Goal: Task Accomplishment & Management: Complete application form

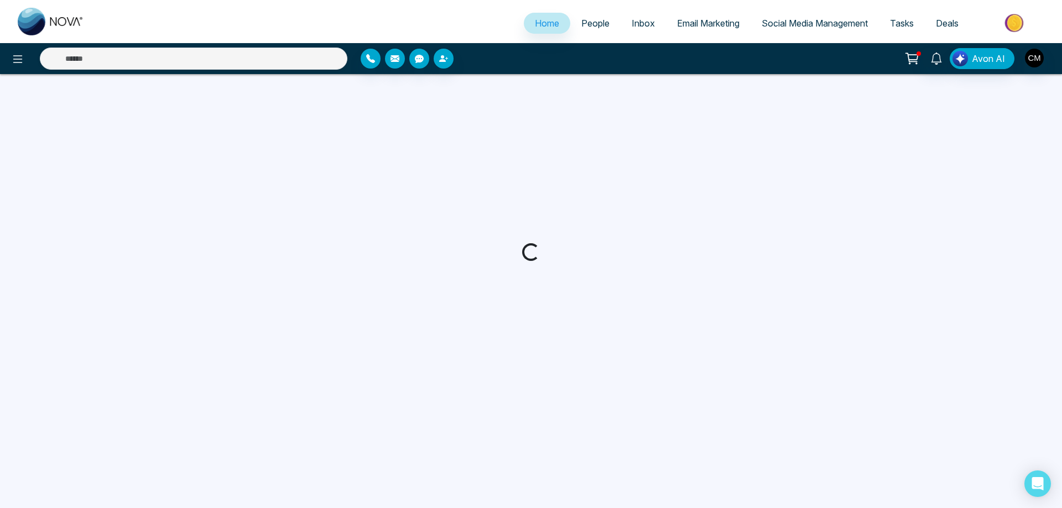
select select "*"
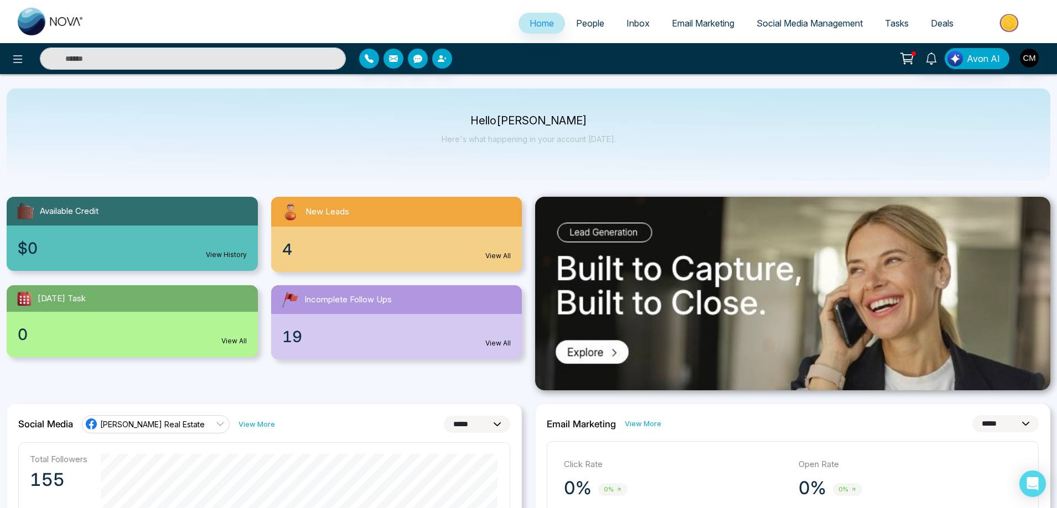
click at [576, 25] on span "People" at bounding box center [590, 23] width 28 height 11
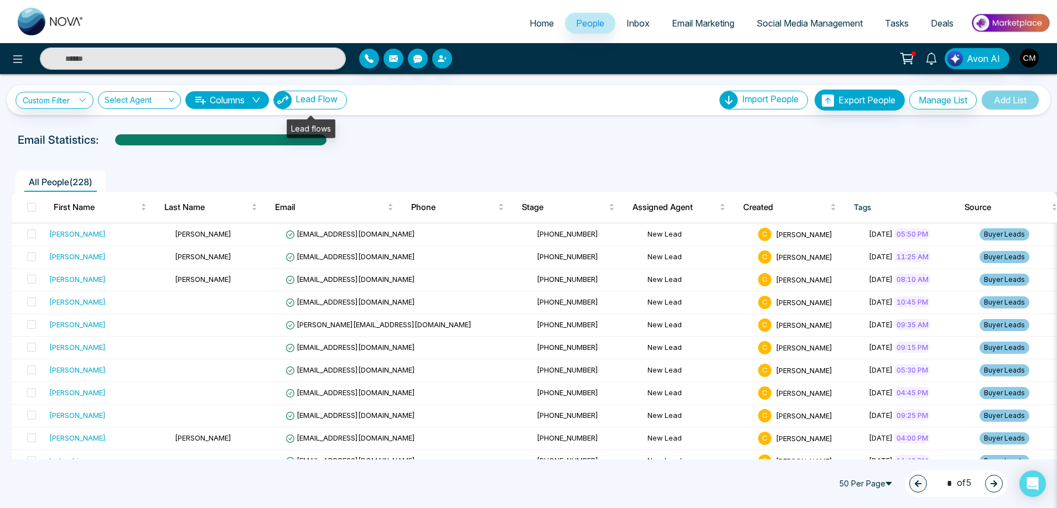
click at [318, 101] on span "Lead Flow" at bounding box center [316, 99] width 42 height 11
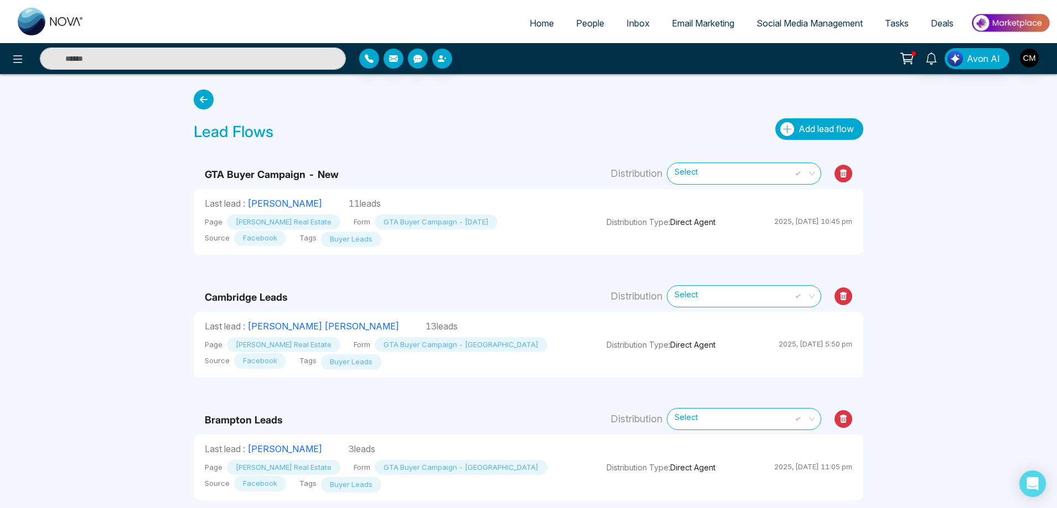
click at [793, 129] on button "Add lead flow" at bounding box center [819, 129] width 88 height 22
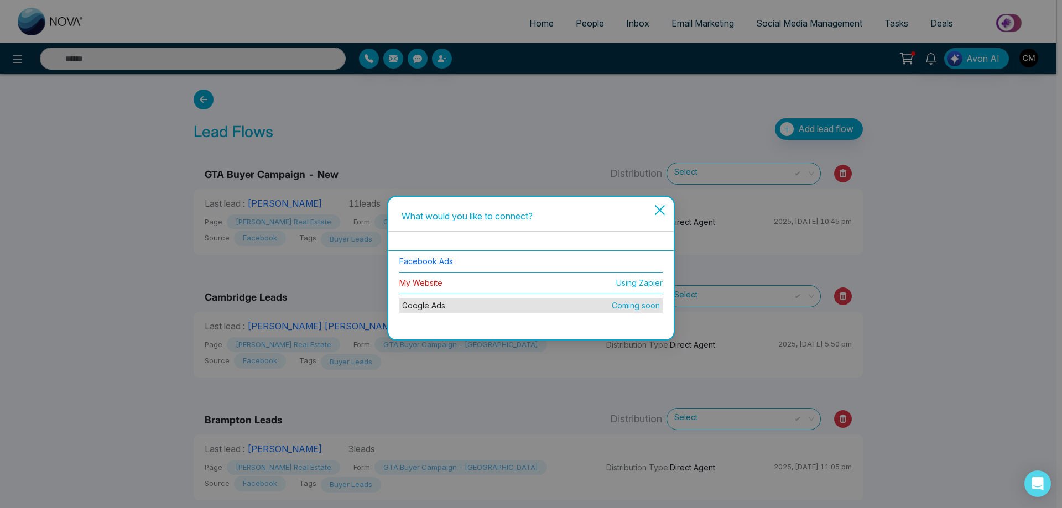
click at [418, 279] on link "My Website" at bounding box center [420, 282] width 43 height 9
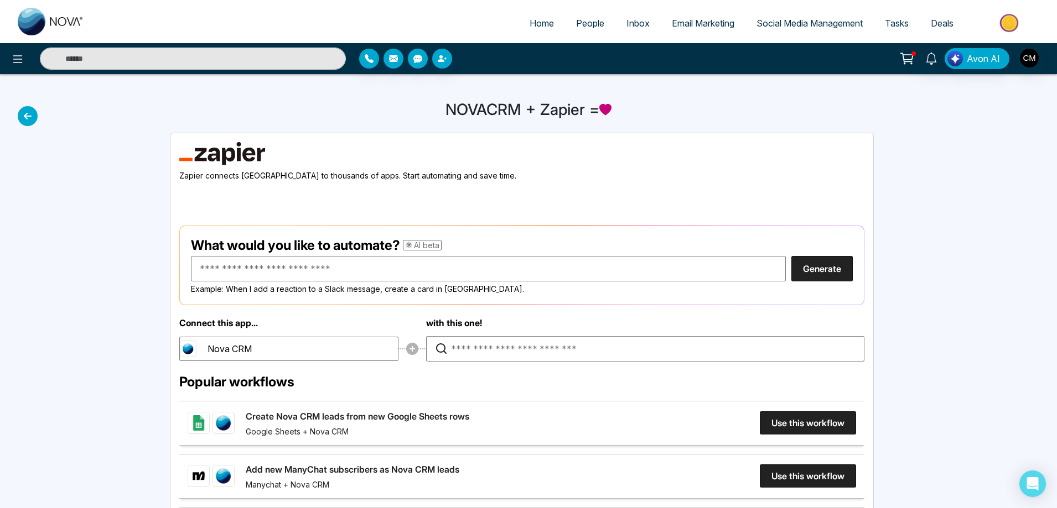
click at [42, 115] on div "NOVACRM + Zapier =" at bounding box center [528, 414] width 1057 height 680
click at [34, 114] on icon at bounding box center [28, 116] width 20 height 20
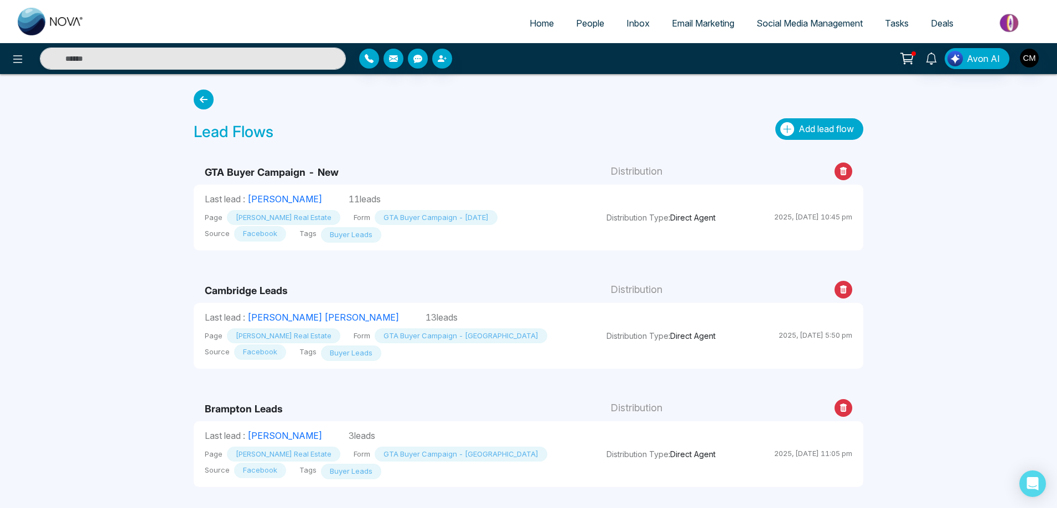
click at [820, 131] on span "Add lead flow" at bounding box center [825, 128] width 55 height 11
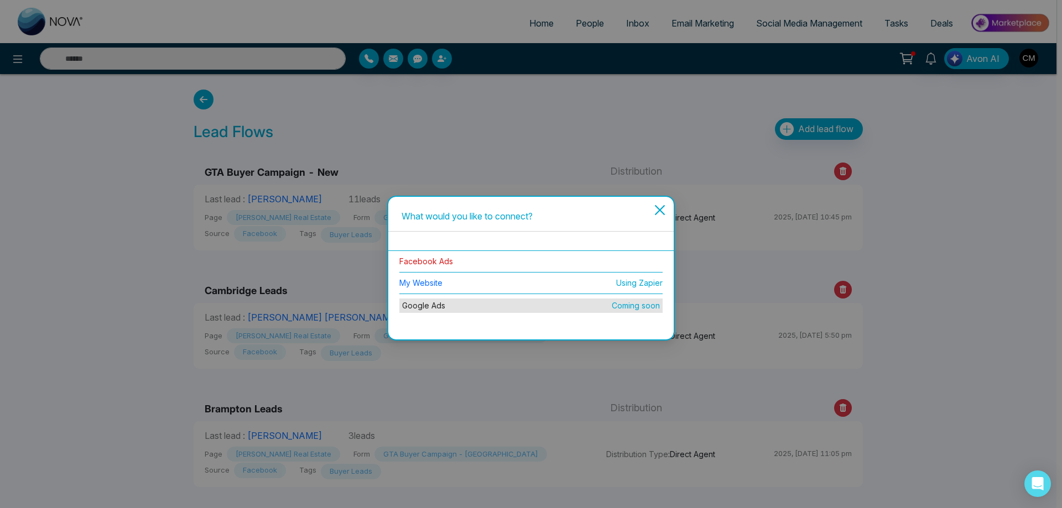
click at [411, 261] on link "Facebook Ads" at bounding box center [426, 261] width 54 height 9
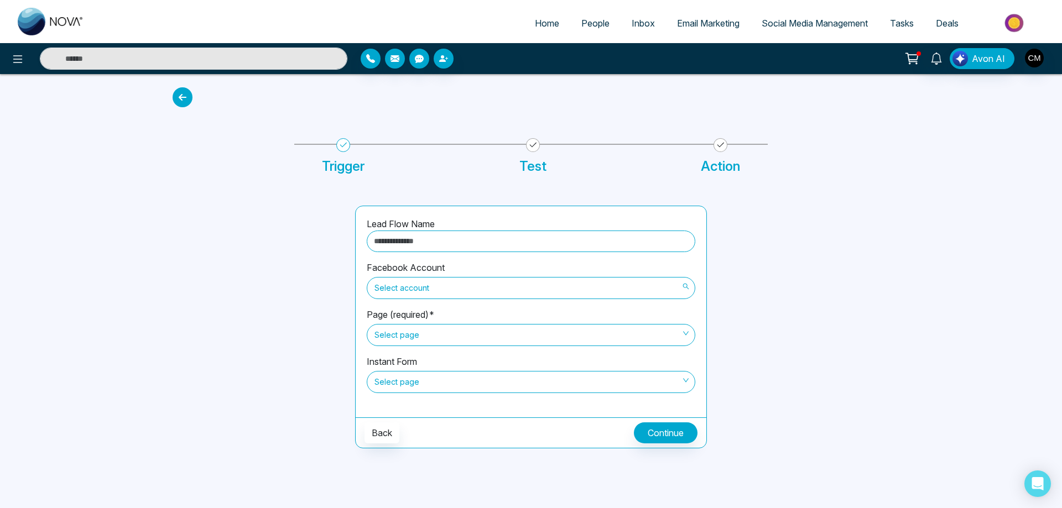
click at [448, 285] on span "Select account" at bounding box center [531, 288] width 313 height 19
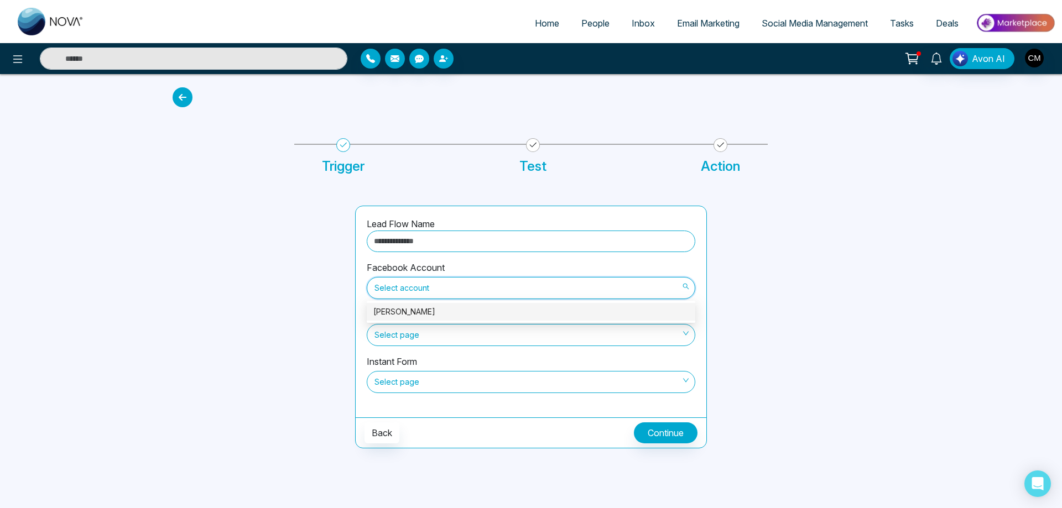
click at [442, 317] on div "[PERSON_NAME]" at bounding box center [530, 312] width 315 height 12
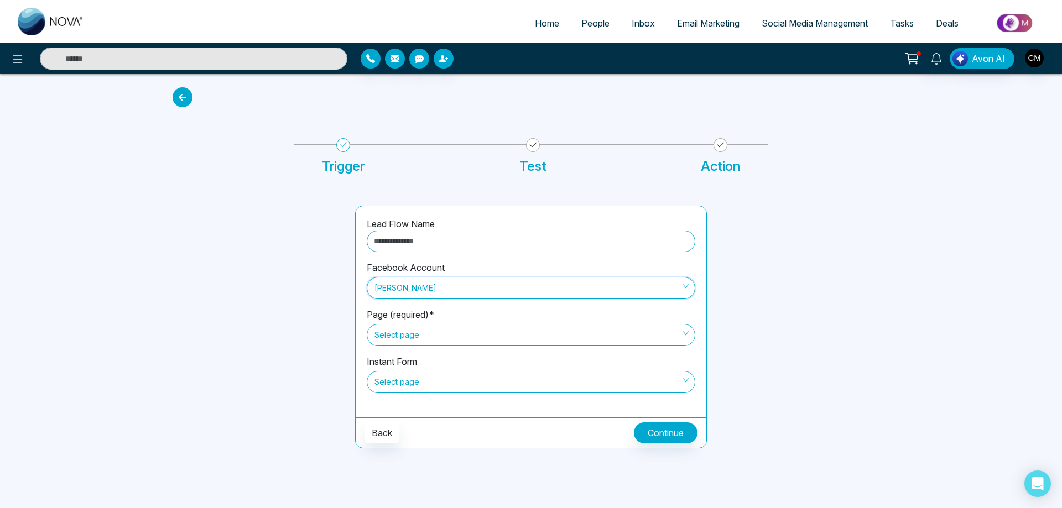
click at [431, 340] on span "Select page" at bounding box center [531, 335] width 313 height 19
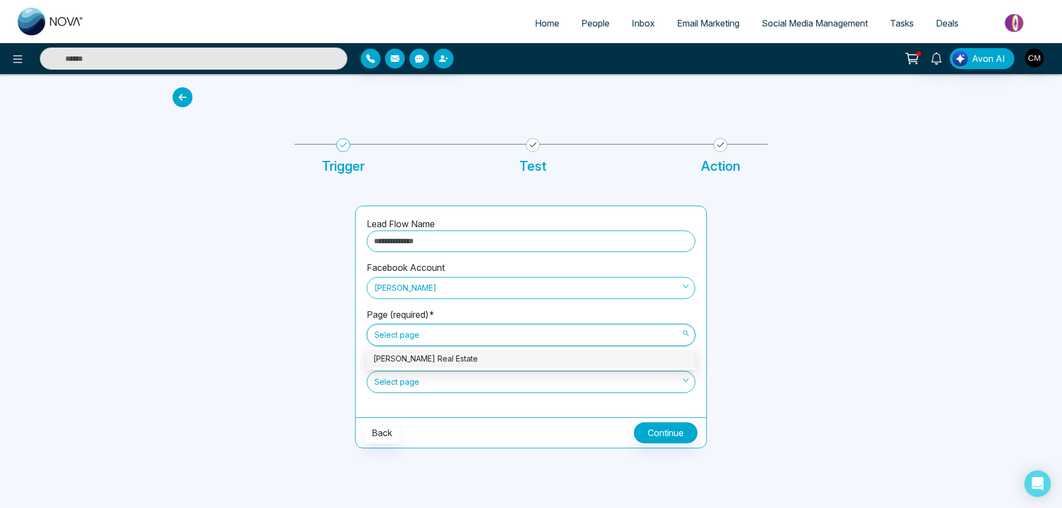
click at [433, 359] on div "[PERSON_NAME] Real Estate" at bounding box center [530, 359] width 315 height 12
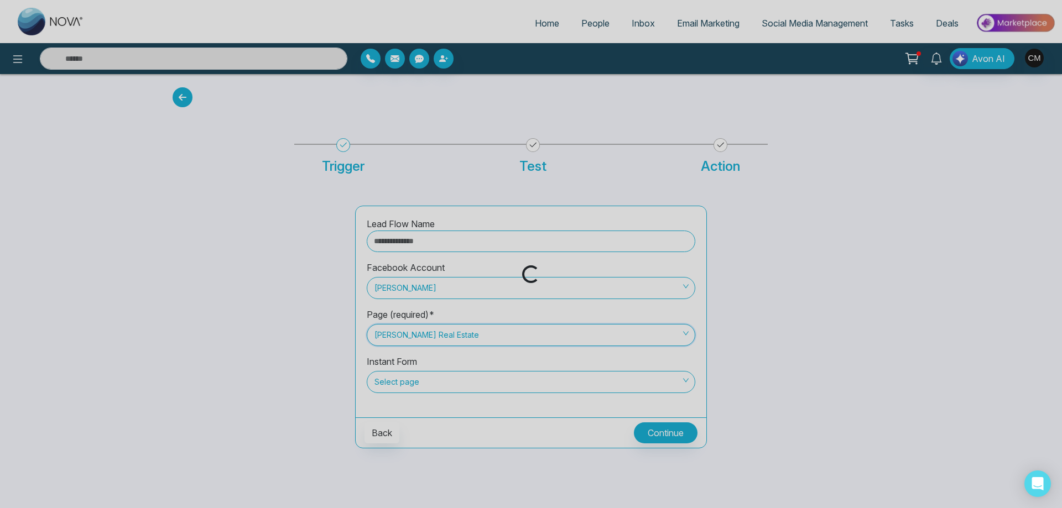
click at [432, 381] on div "Loading..." at bounding box center [531, 254] width 1062 height 508
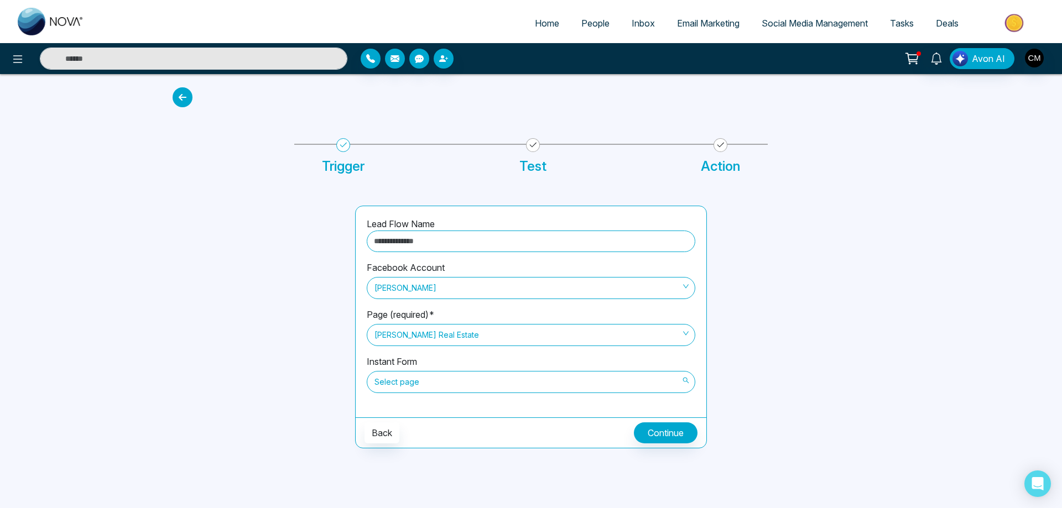
click at [431, 383] on span "Select page" at bounding box center [531, 382] width 313 height 19
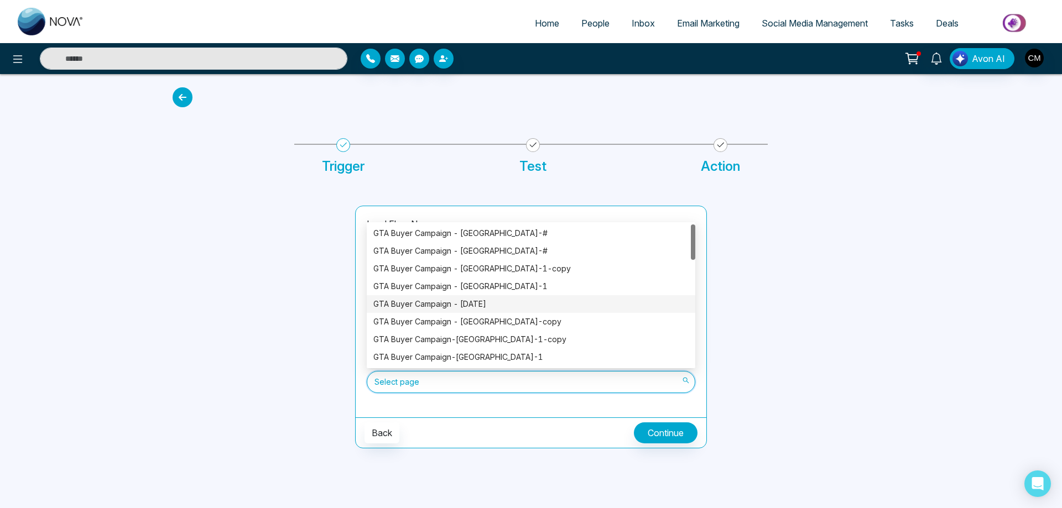
click at [456, 300] on div "GTA Buyer Campaign - [DATE]" at bounding box center [530, 304] width 315 height 12
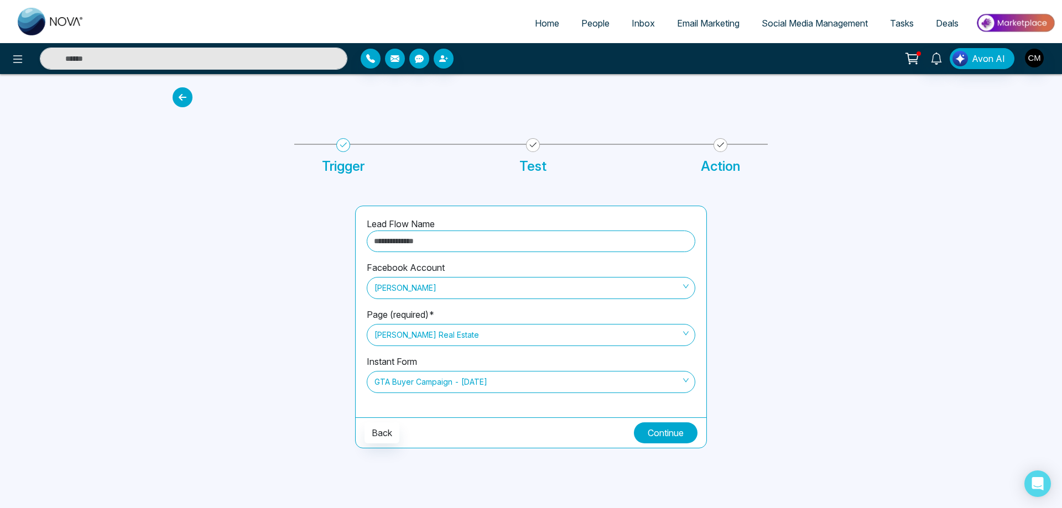
click at [671, 435] on button "Continue" at bounding box center [666, 433] width 64 height 21
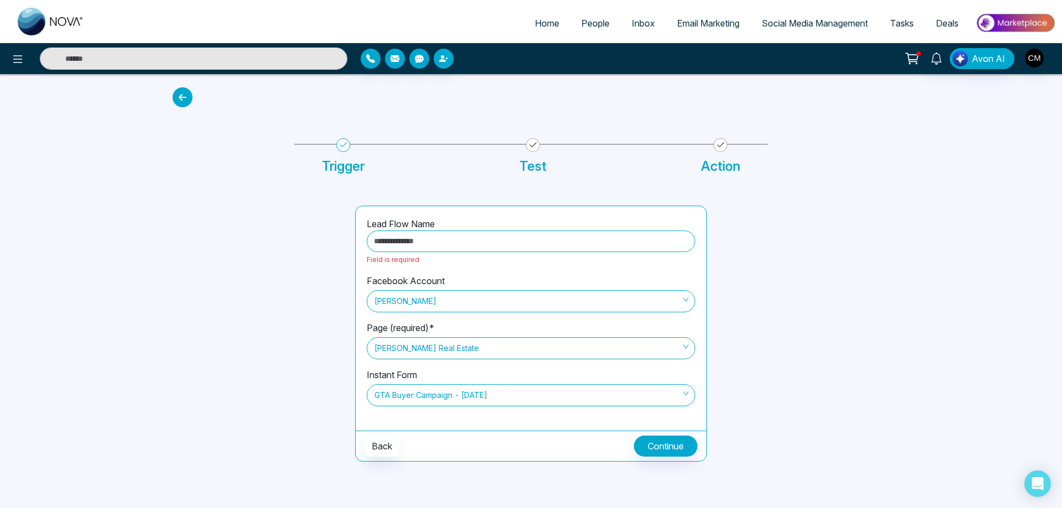
click at [453, 246] on input "text" at bounding box center [531, 242] width 329 height 22
drag, startPoint x: 399, startPoint y: 98, endPoint x: 381, endPoint y: 44, distance: 57.0
click at [398, 97] on div at bounding box center [531, 95] width 730 height 42
click at [73, 22] on img at bounding box center [51, 22] width 66 height 28
select select "*"
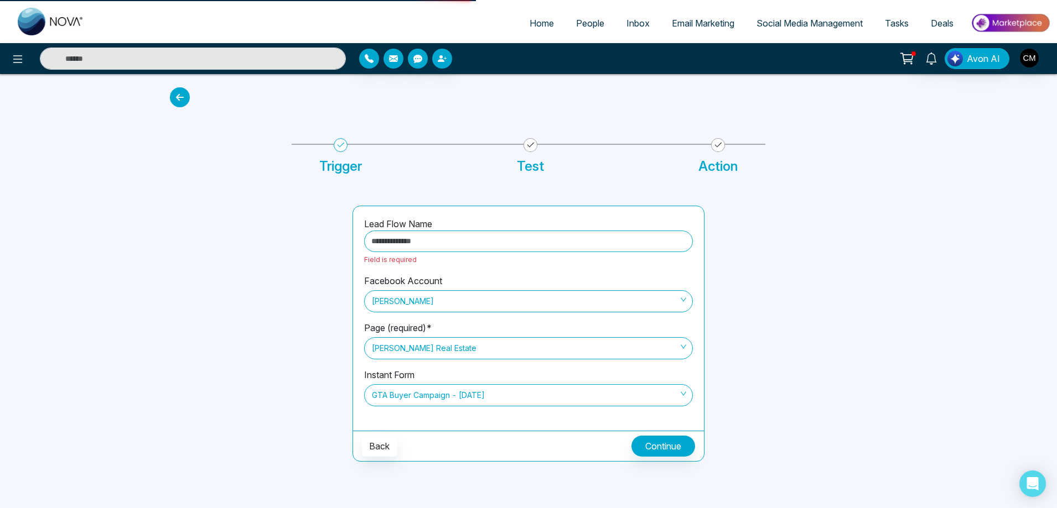
select select "*"
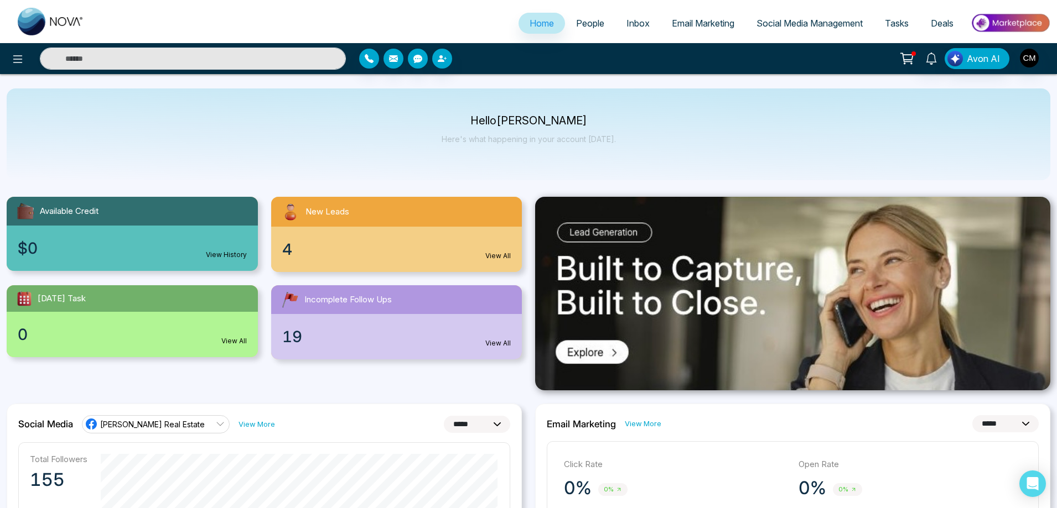
click at [578, 25] on span "People" at bounding box center [590, 23] width 28 height 11
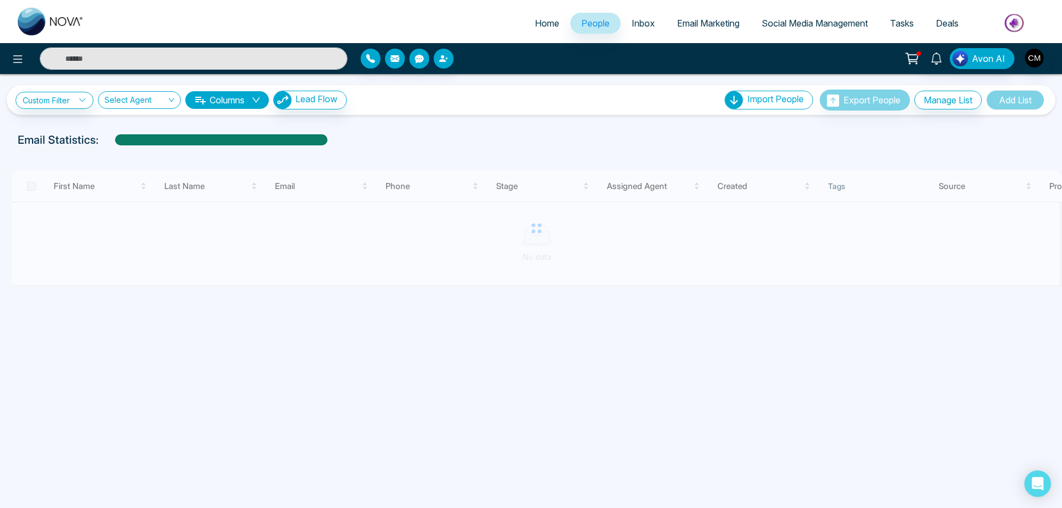
click at [646, 20] on span "Inbox" at bounding box center [643, 23] width 23 height 11
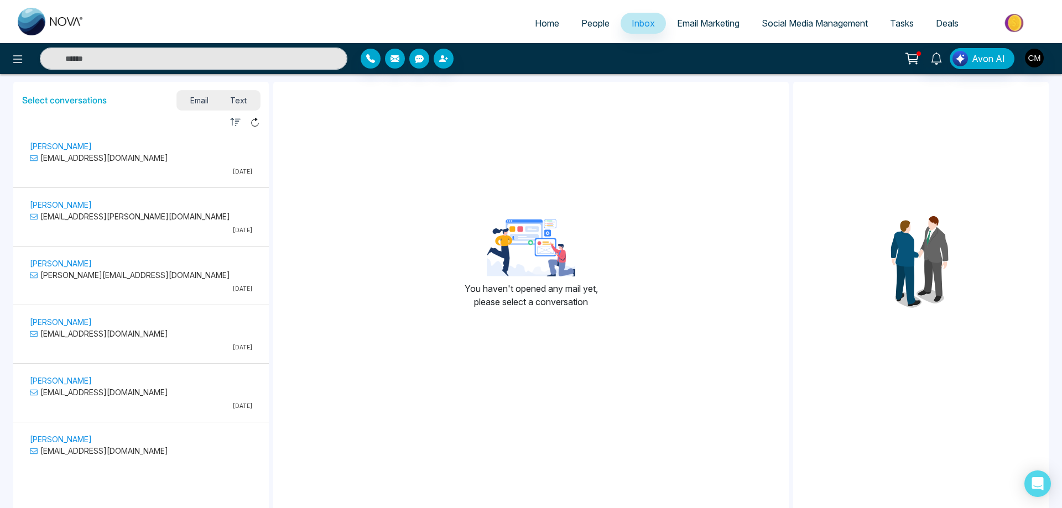
click at [146, 170] on p "[DATE]" at bounding box center [141, 172] width 222 height 8
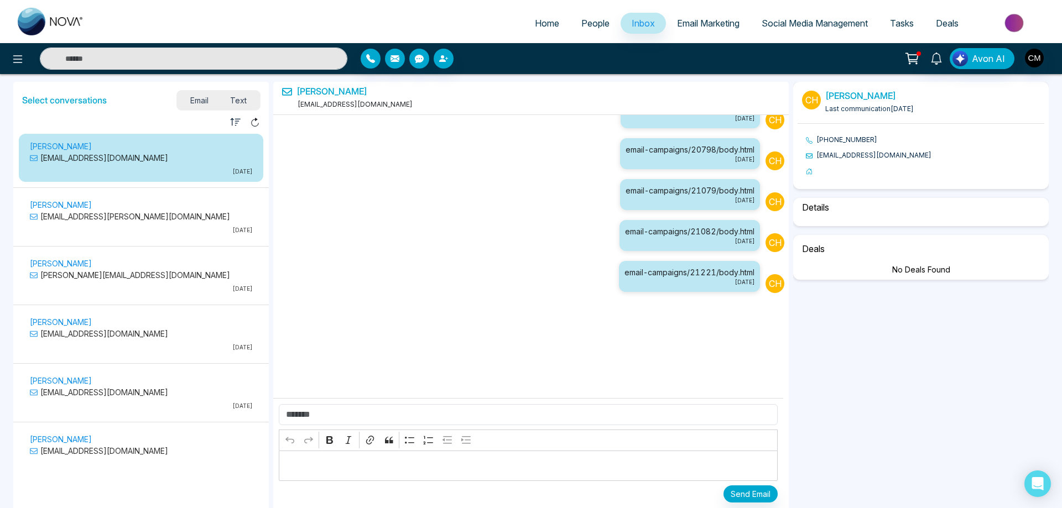
select select "****"
select select "**********"
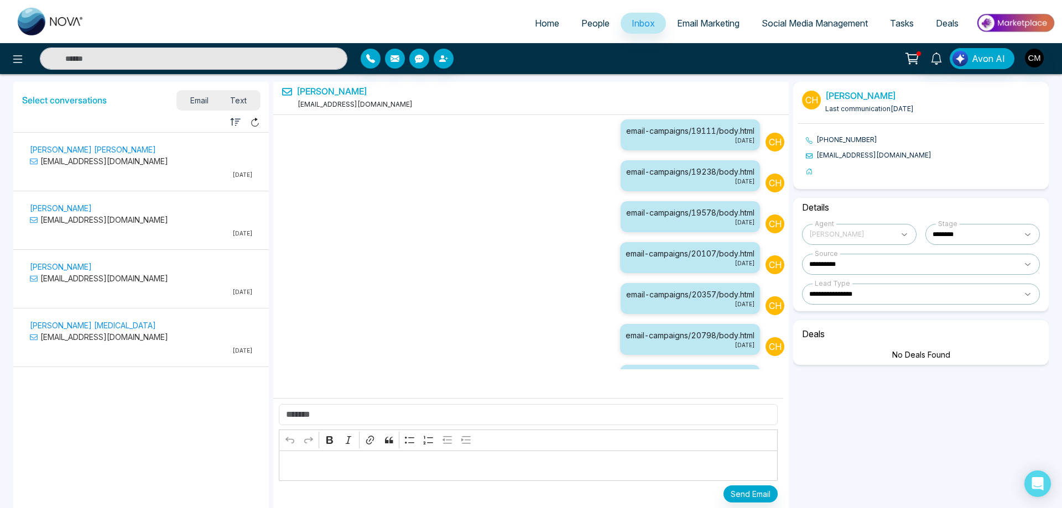
scroll to position [660, 0]
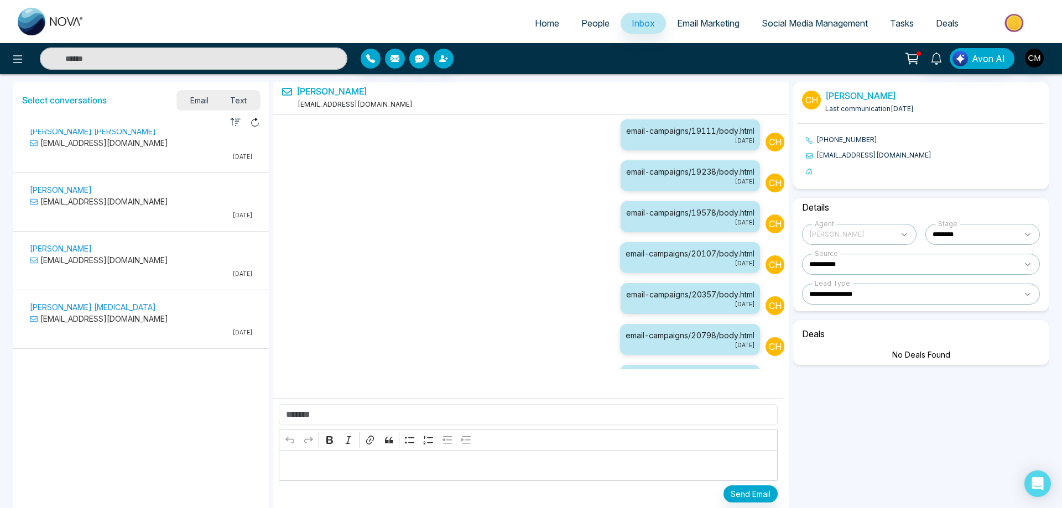
click at [149, 330] on p "[DATE]" at bounding box center [141, 333] width 222 height 8
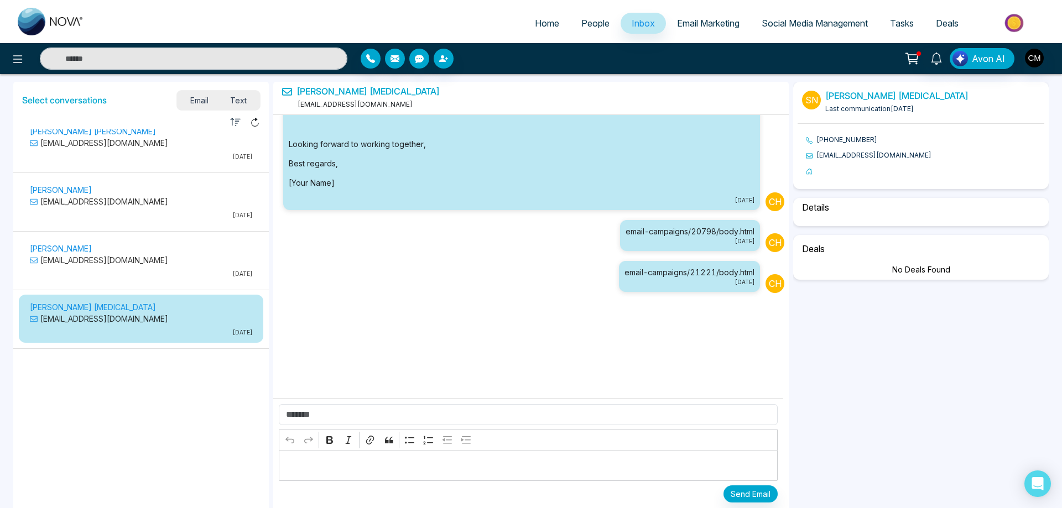
select select "****"
select select "********"
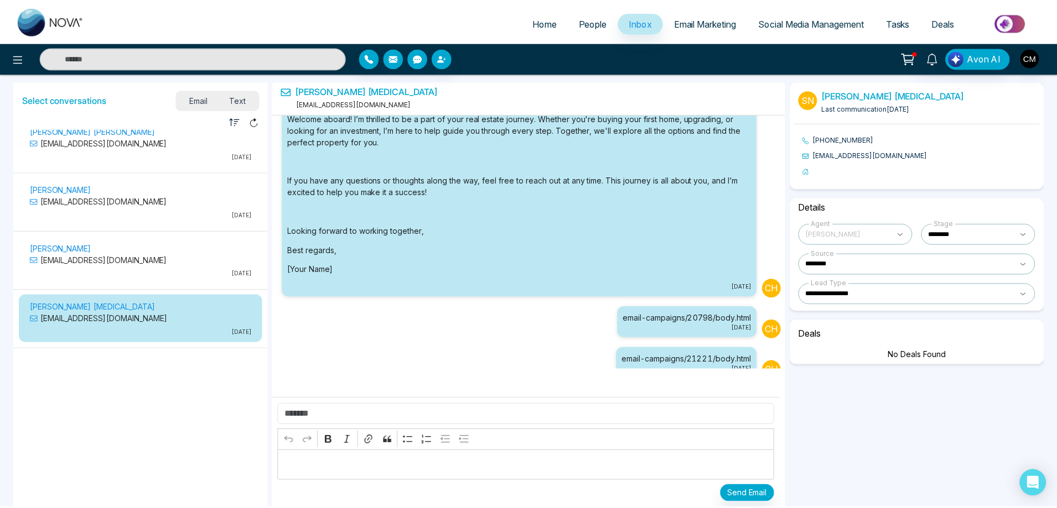
scroll to position [0, 0]
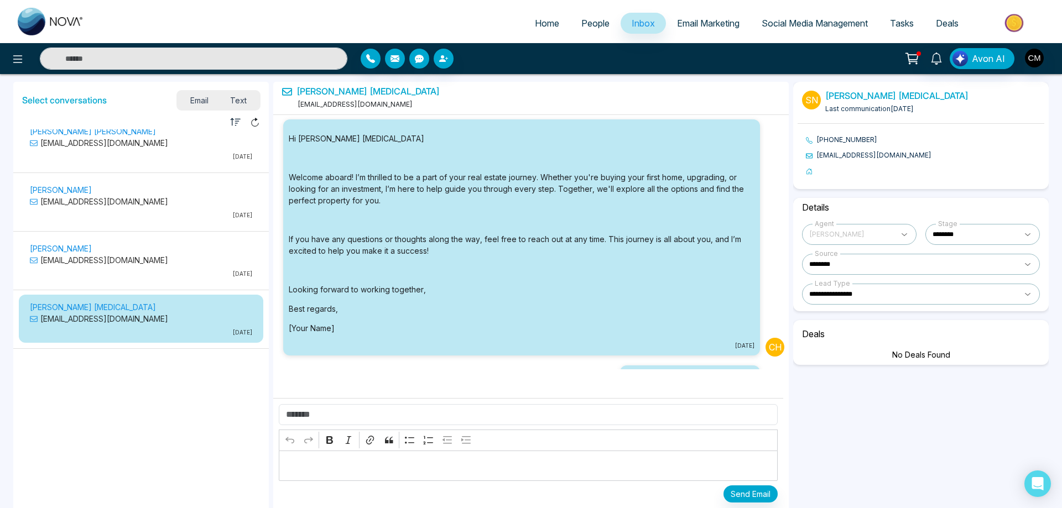
click at [78, 17] on img at bounding box center [51, 22] width 66 height 28
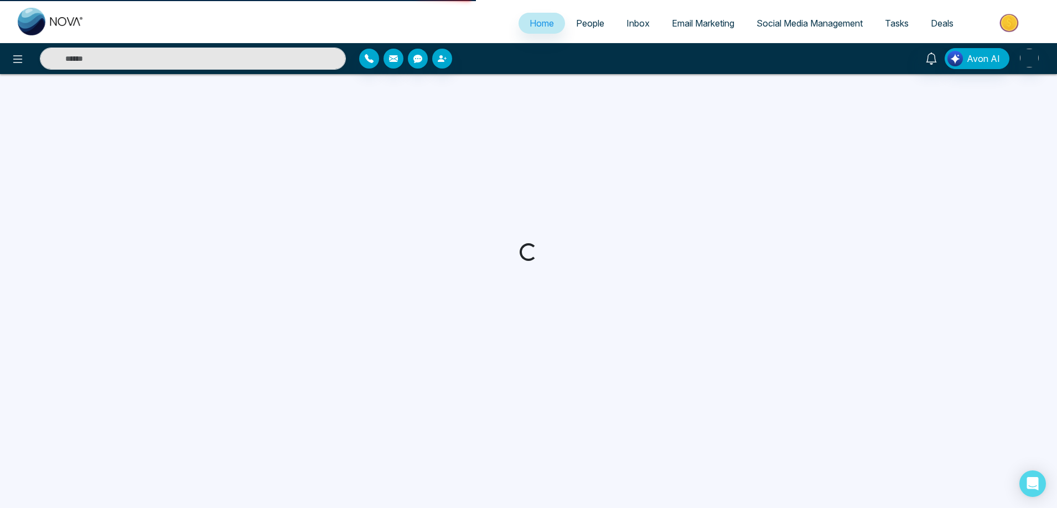
select select "*"
